Goal: Transaction & Acquisition: Book appointment/travel/reservation

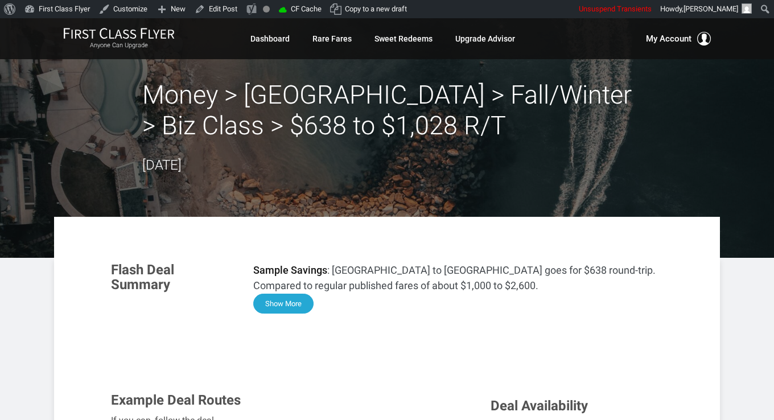
click at [294, 305] on button "Show More" at bounding box center [283, 304] width 60 height 20
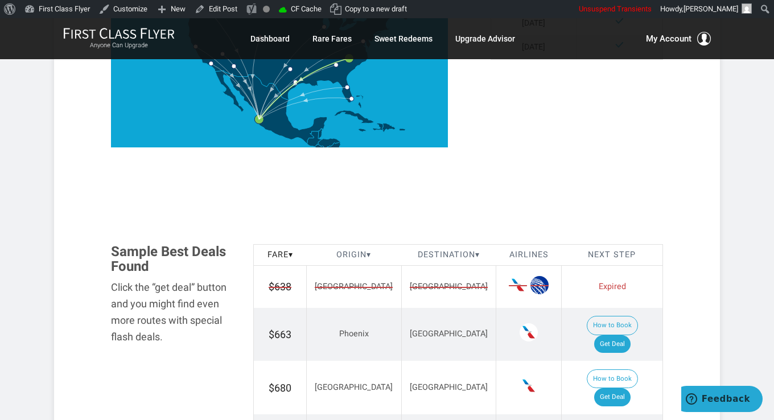
scroll to position [1138, 0]
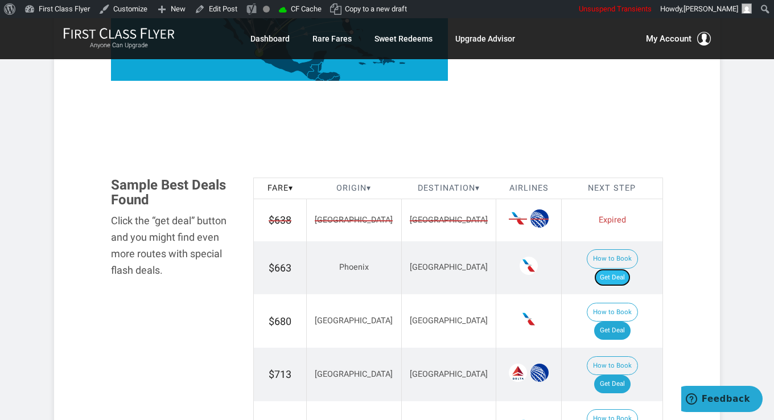
click at [617, 269] on link "Get Deal" at bounding box center [612, 278] width 36 height 18
click at [627, 322] on link "Get Deal" at bounding box center [612, 331] width 36 height 18
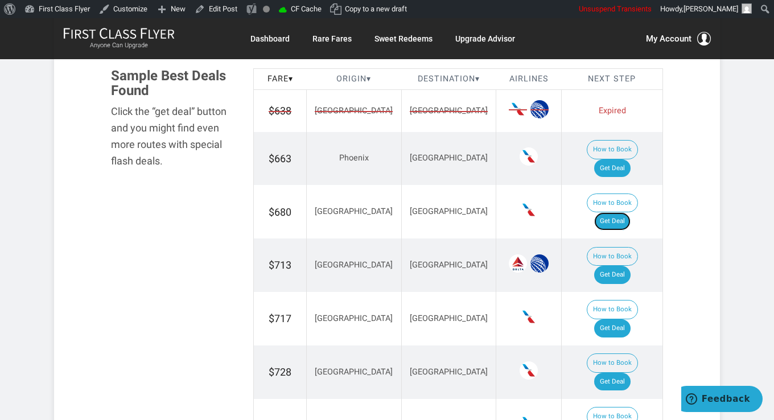
scroll to position [1252, 0]
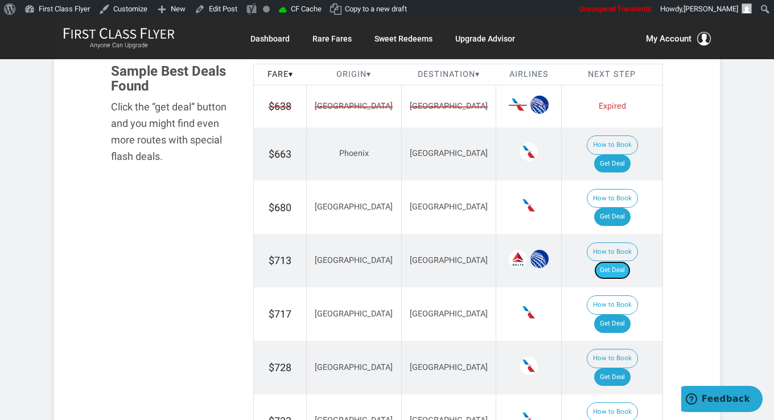
click at [628, 261] on link "Get Deal" at bounding box center [612, 270] width 36 height 18
click at [616, 315] on link "Get Deal" at bounding box center [612, 324] width 36 height 18
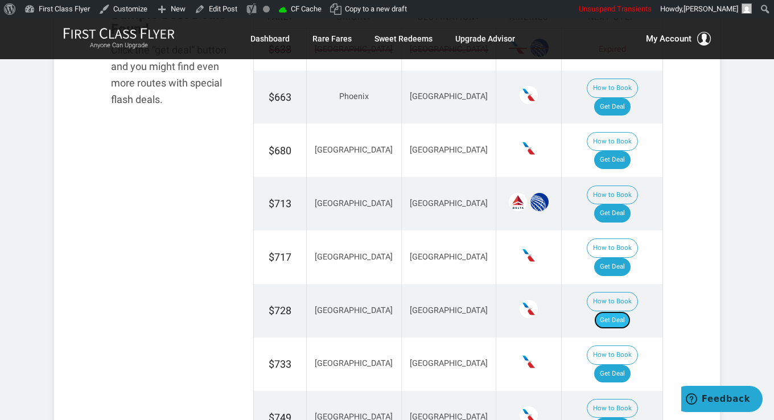
click at [619, 311] on link "Get Deal" at bounding box center [612, 320] width 36 height 18
click at [611, 365] on link "Get Deal" at bounding box center [612, 374] width 36 height 18
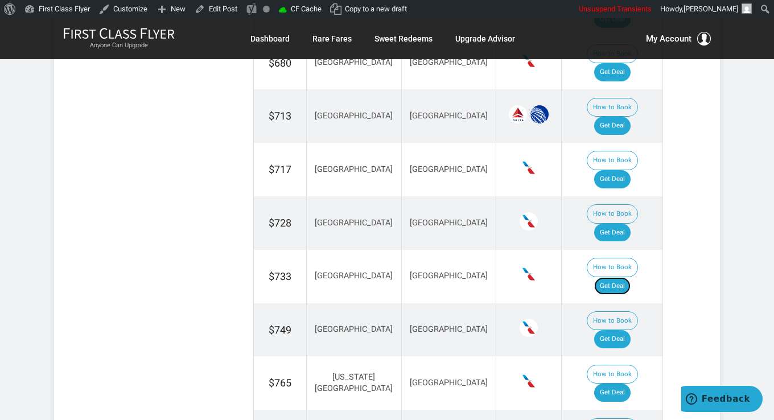
scroll to position [1423, 0]
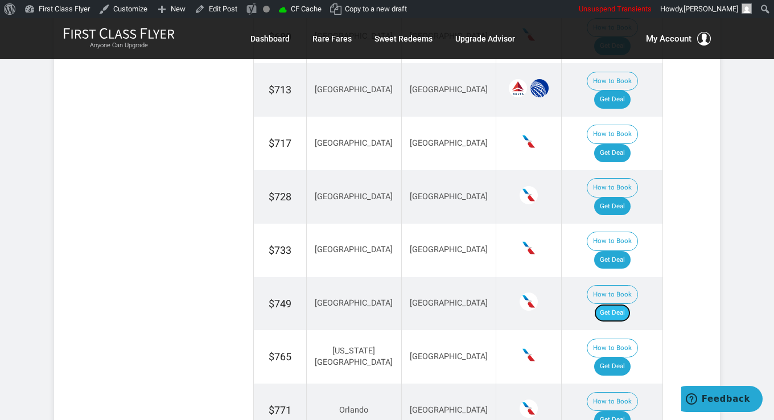
click at [616, 304] on link "Get Deal" at bounding box center [612, 313] width 36 height 18
click at [627, 357] on link "Get Deal" at bounding box center [612, 366] width 36 height 18
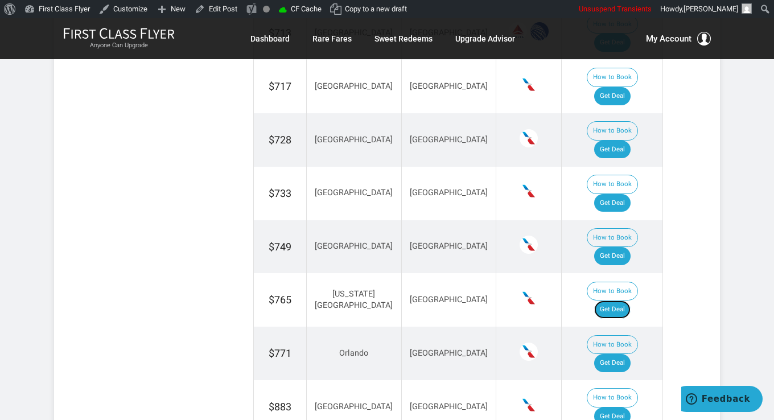
scroll to position [1537, 0]
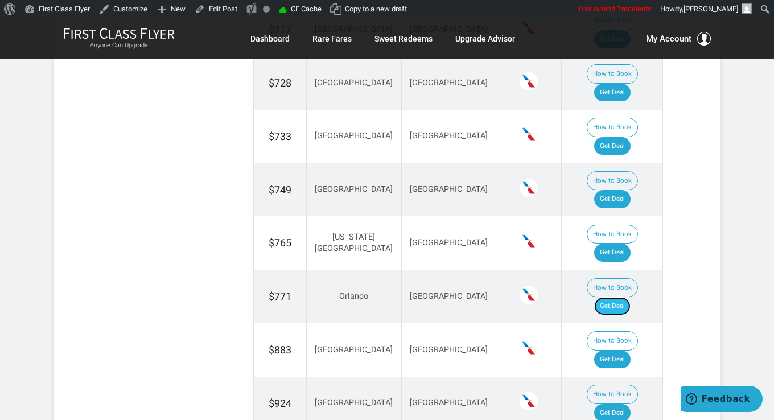
click at [618, 297] on link "Get Deal" at bounding box center [612, 306] width 36 height 18
click at [610, 351] on link "Get Deal" at bounding box center [612, 360] width 36 height 18
click at [619, 404] on link "Get Deal" at bounding box center [612, 413] width 36 height 18
